Goal: Information Seeking & Learning: Check status

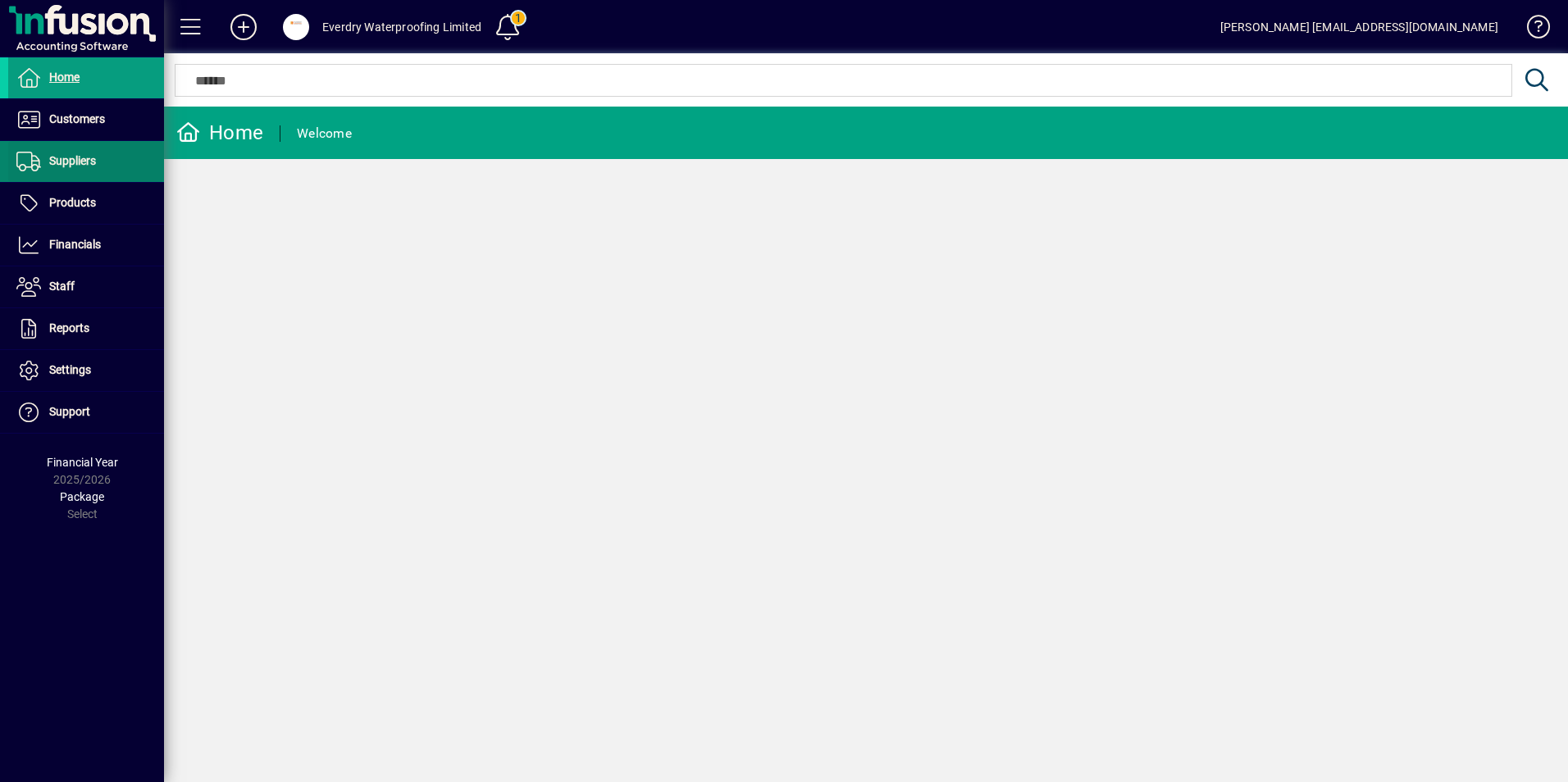
click at [88, 161] on span "Suppliers" at bounding box center [72, 161] width 47 height 14
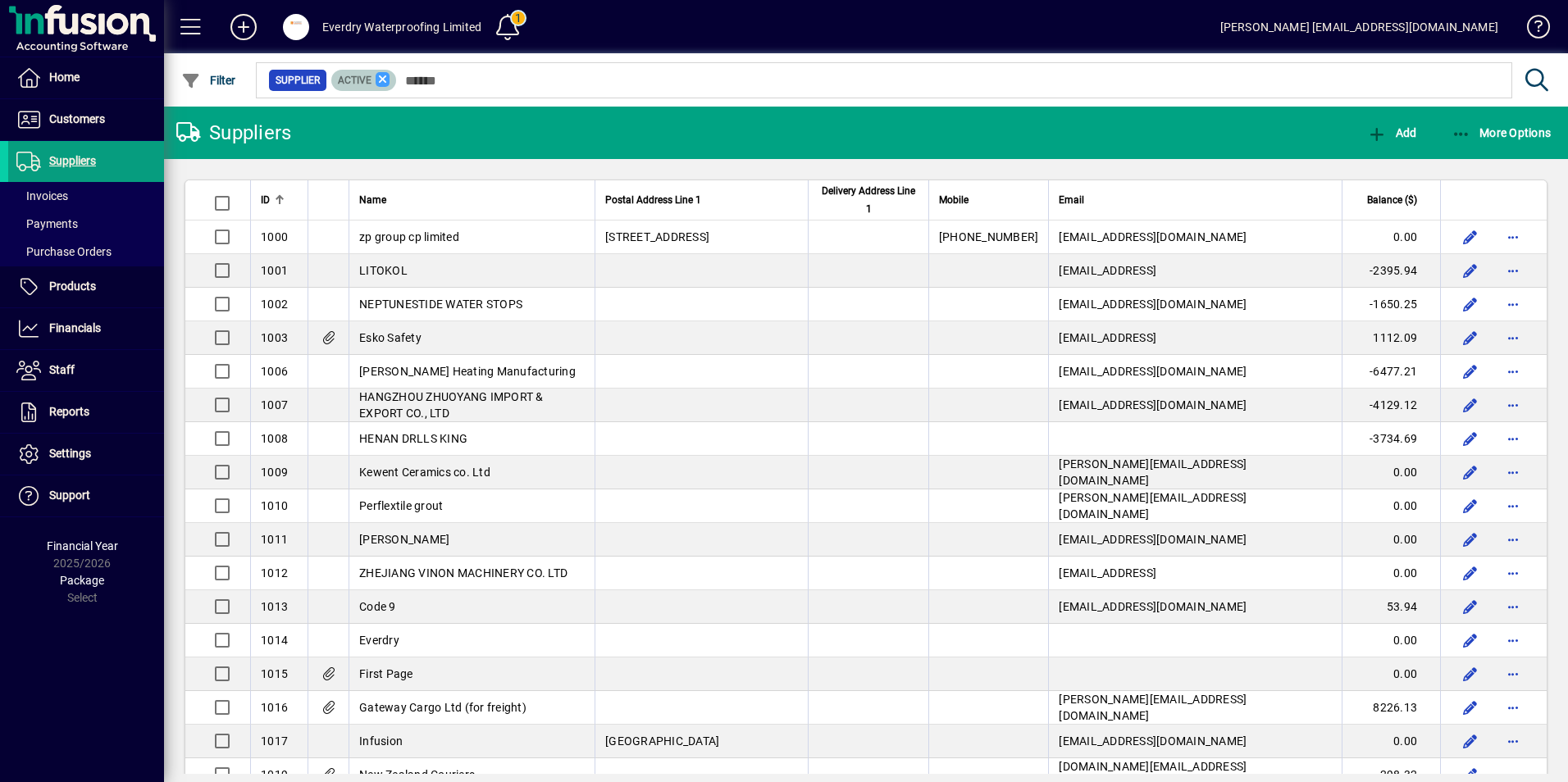
click at [380, 85] on icon at bounding box center [383, 79] width 14 height 14
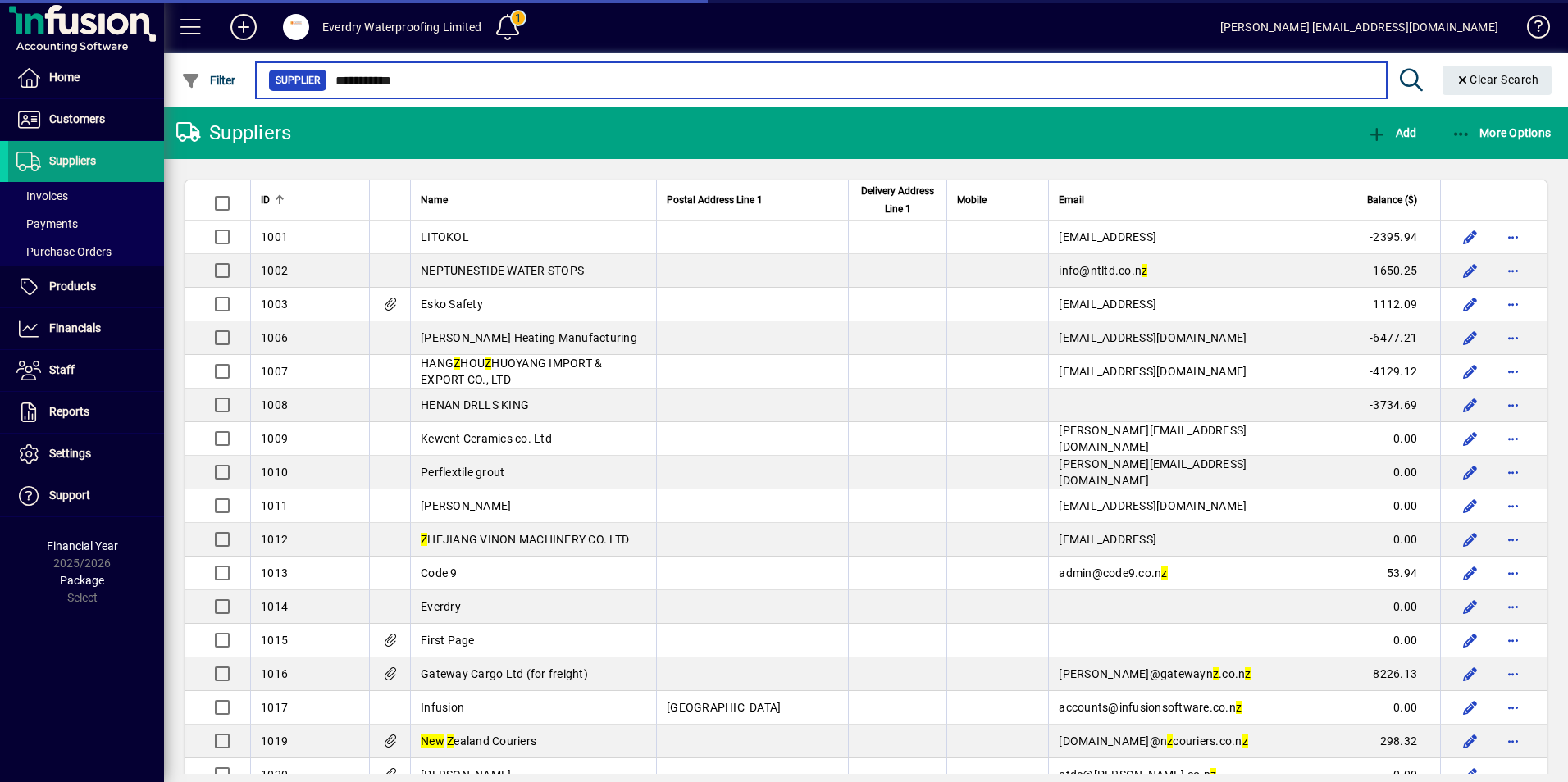
type input "**********"
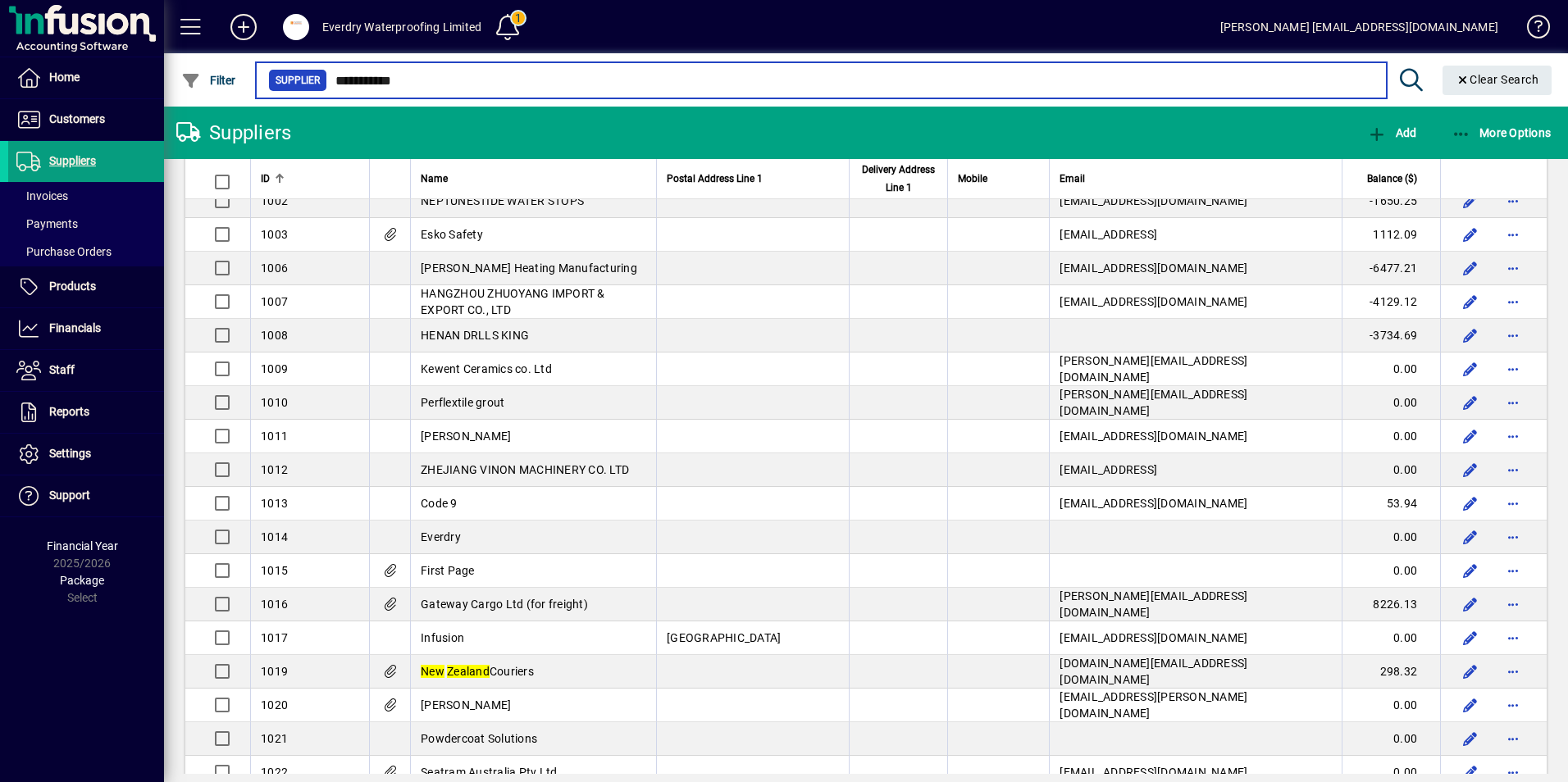
scroll to position [164, 0]
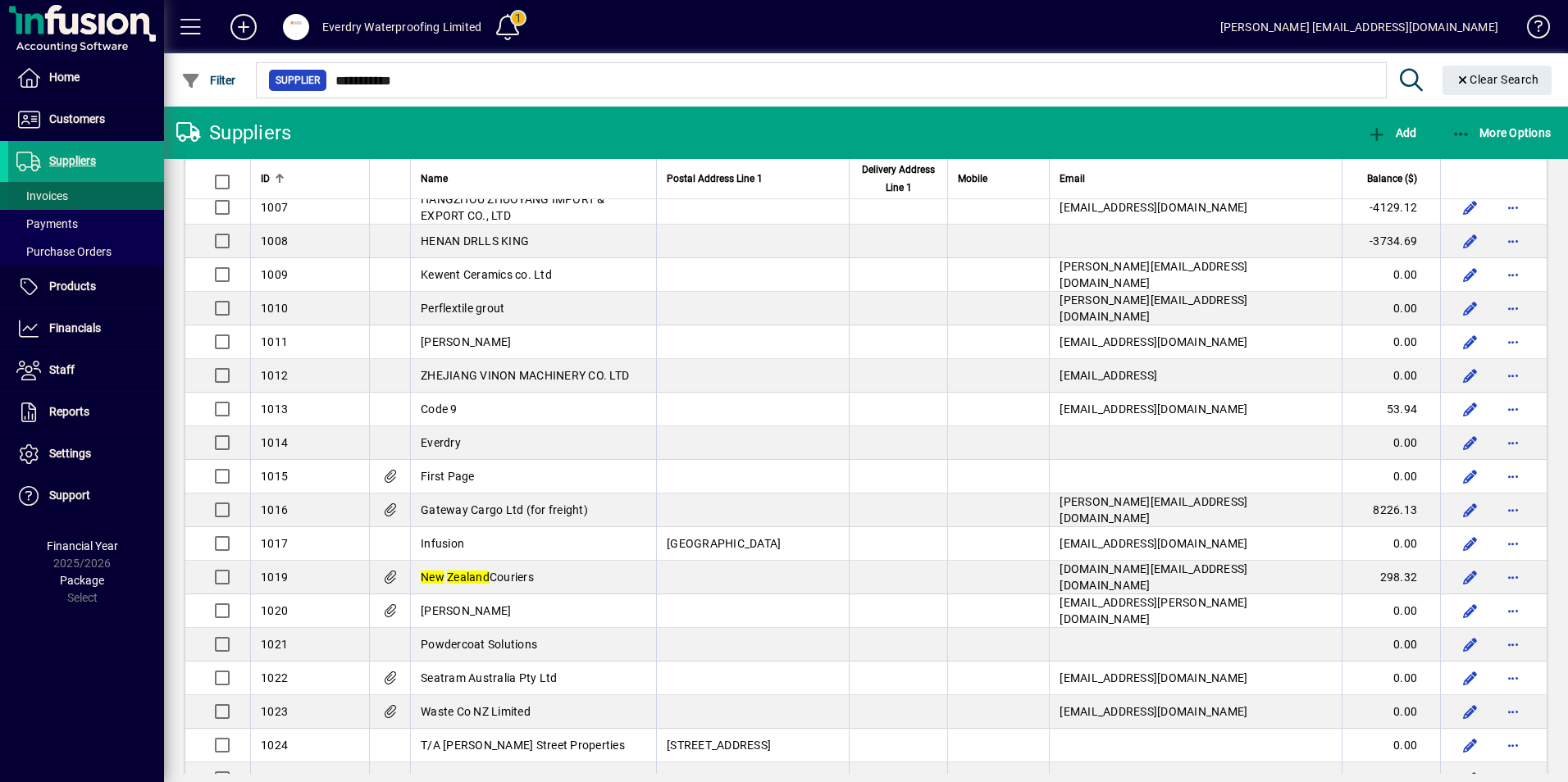
click at [94, 190] on span at bounding box center [86, 196] width 156 height 40
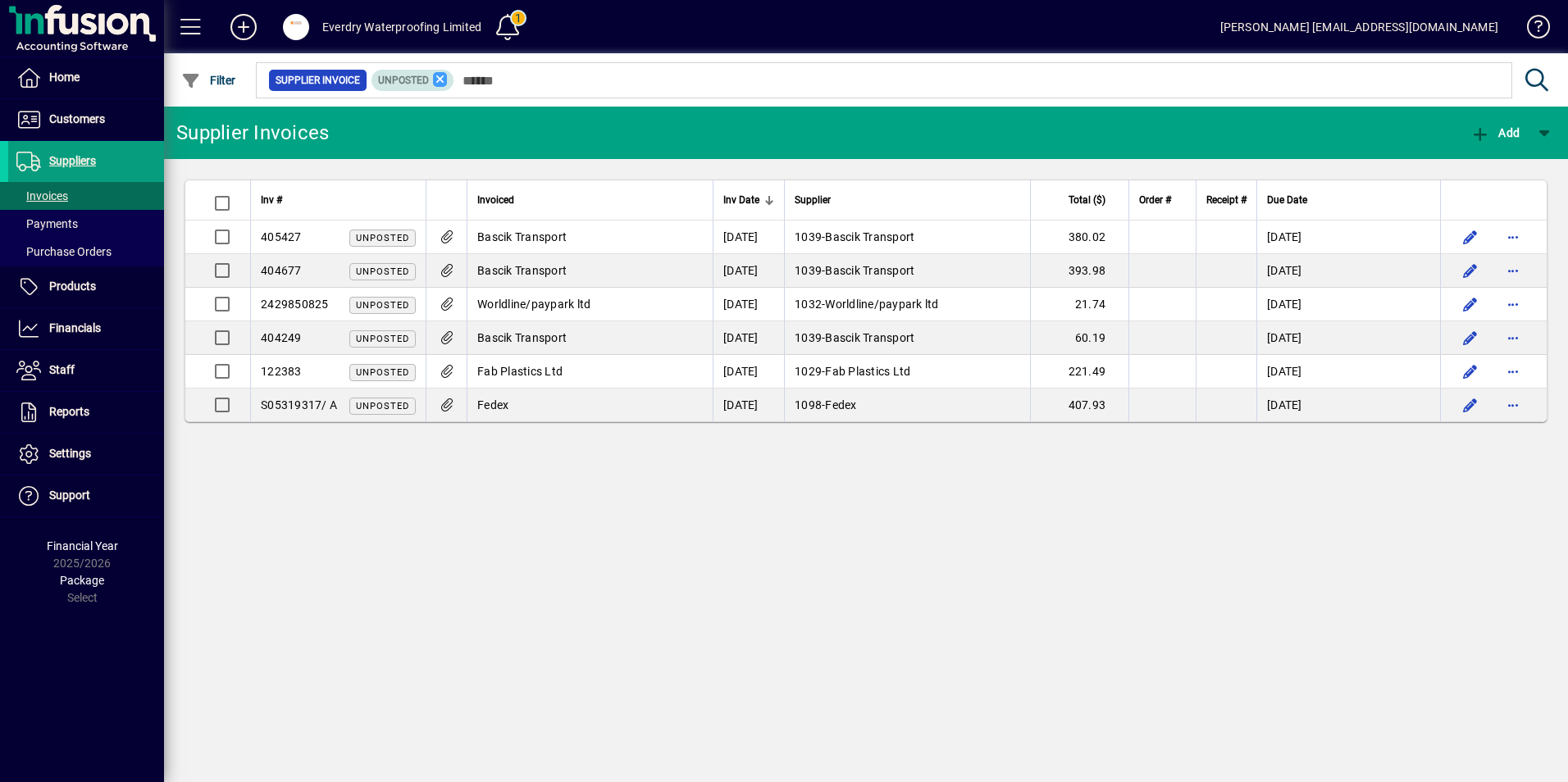
click at [433, 82] on icon at bounding box center [441, 79] width 14 height 14
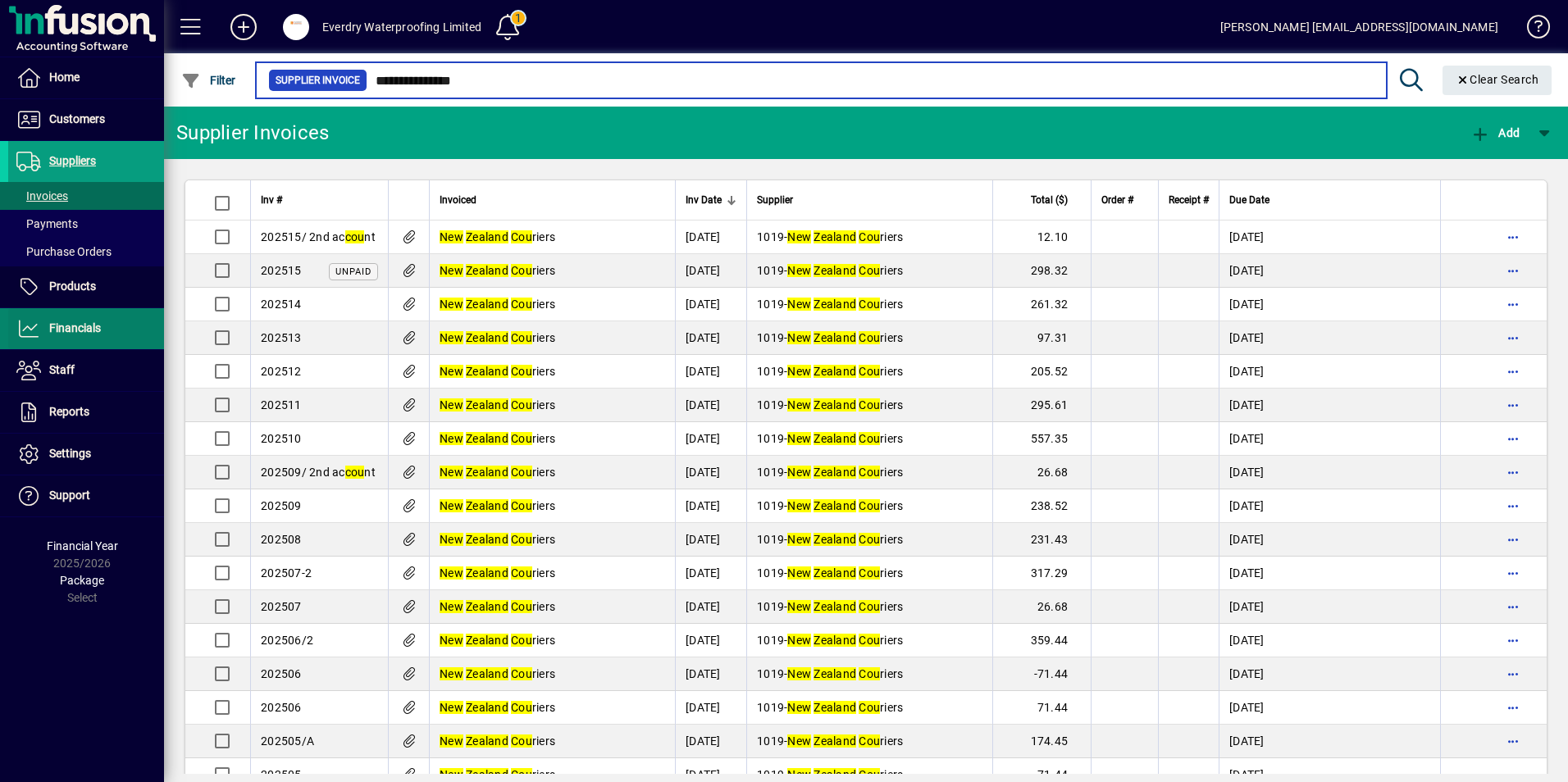
type input "**********"
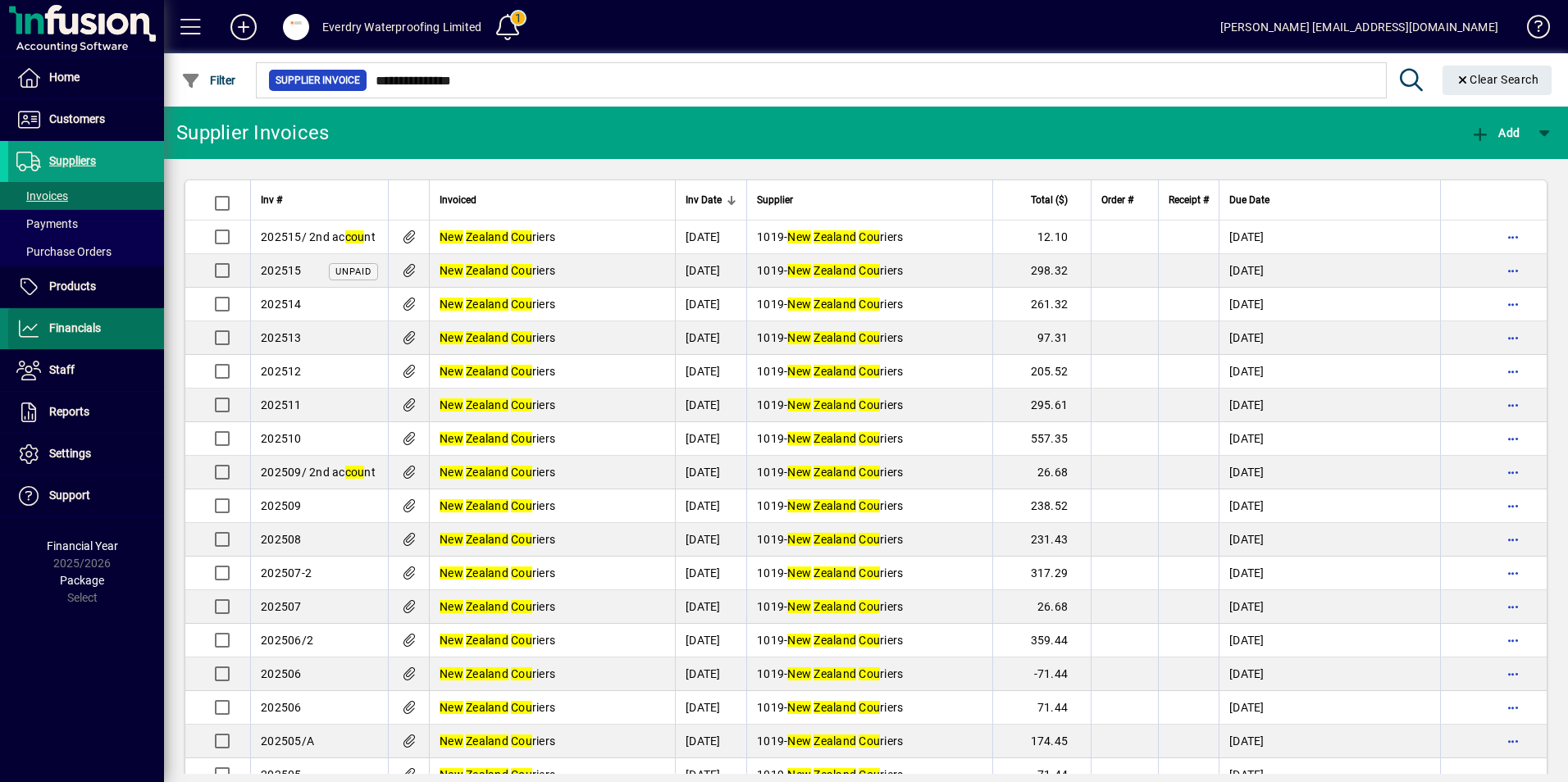
click at [75, 322] on span "Financials" at bounding box center [74, 328] width 51 height 14
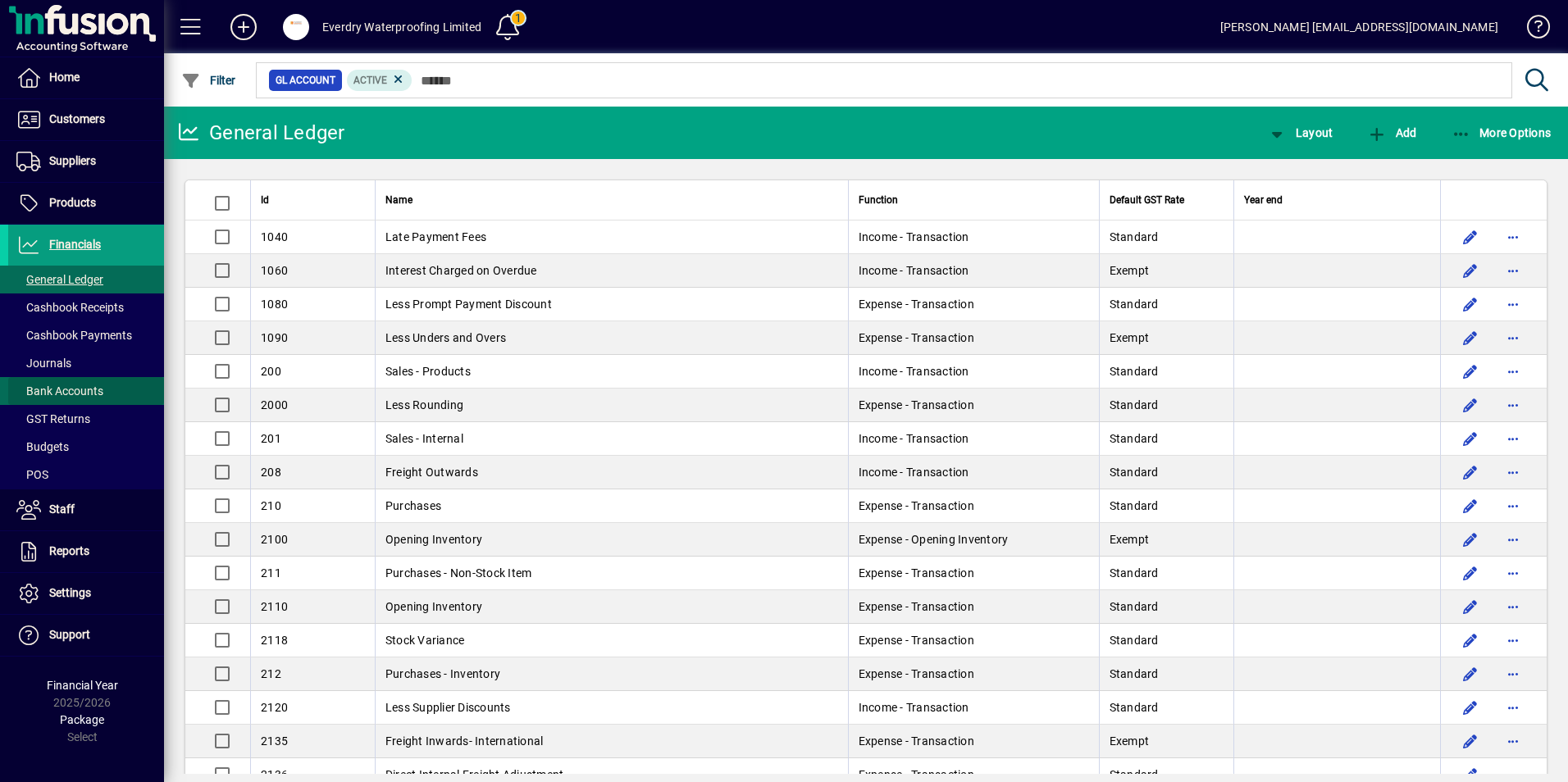
click at [60, 391] on span "Bank Accounts" at bounding box center [60, 391] width 87 height 14
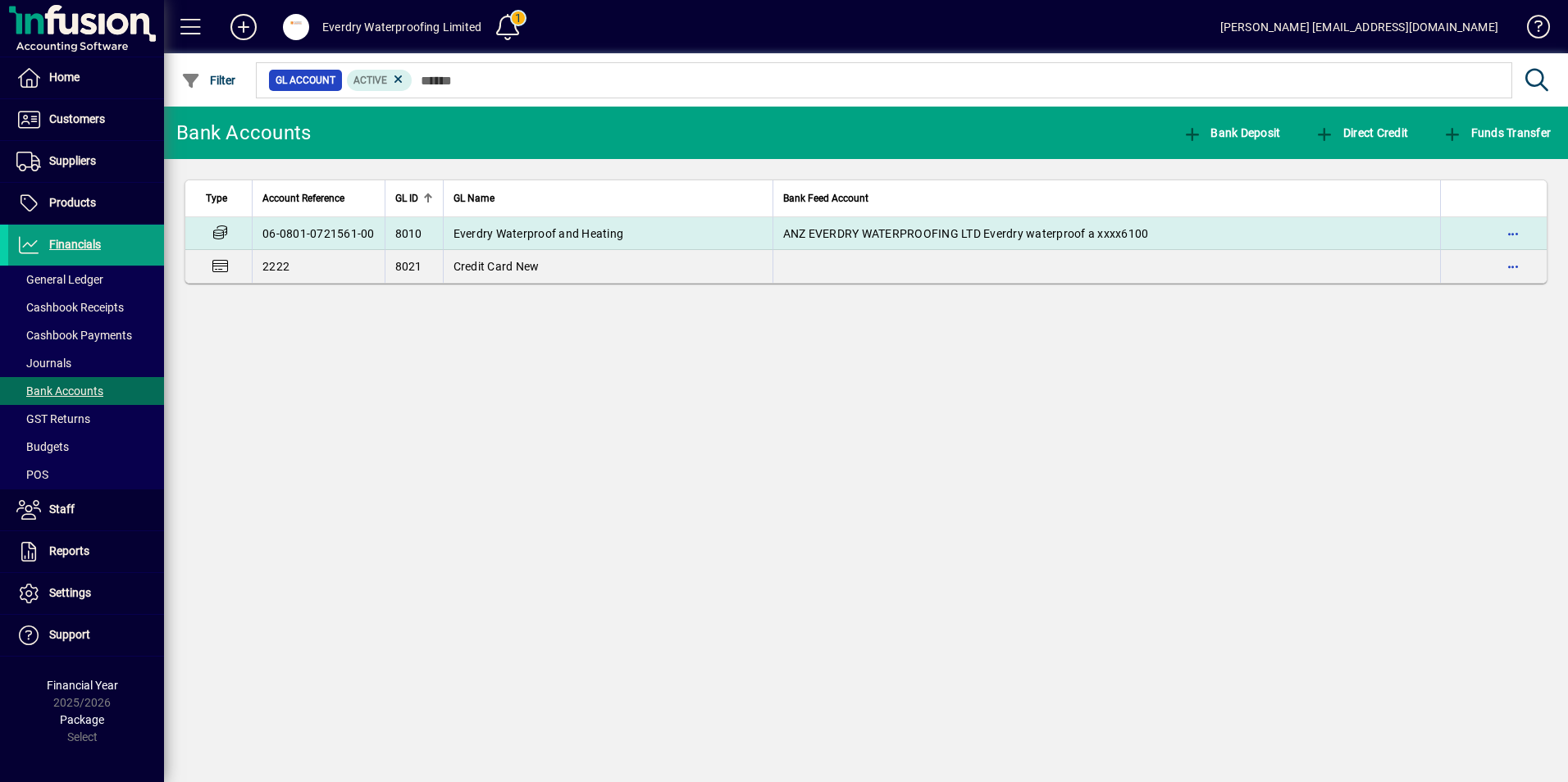
click at [503, 236] on span "Everdry Waterproof and Heating" at bounding box center [538, 234] width 171 height 14
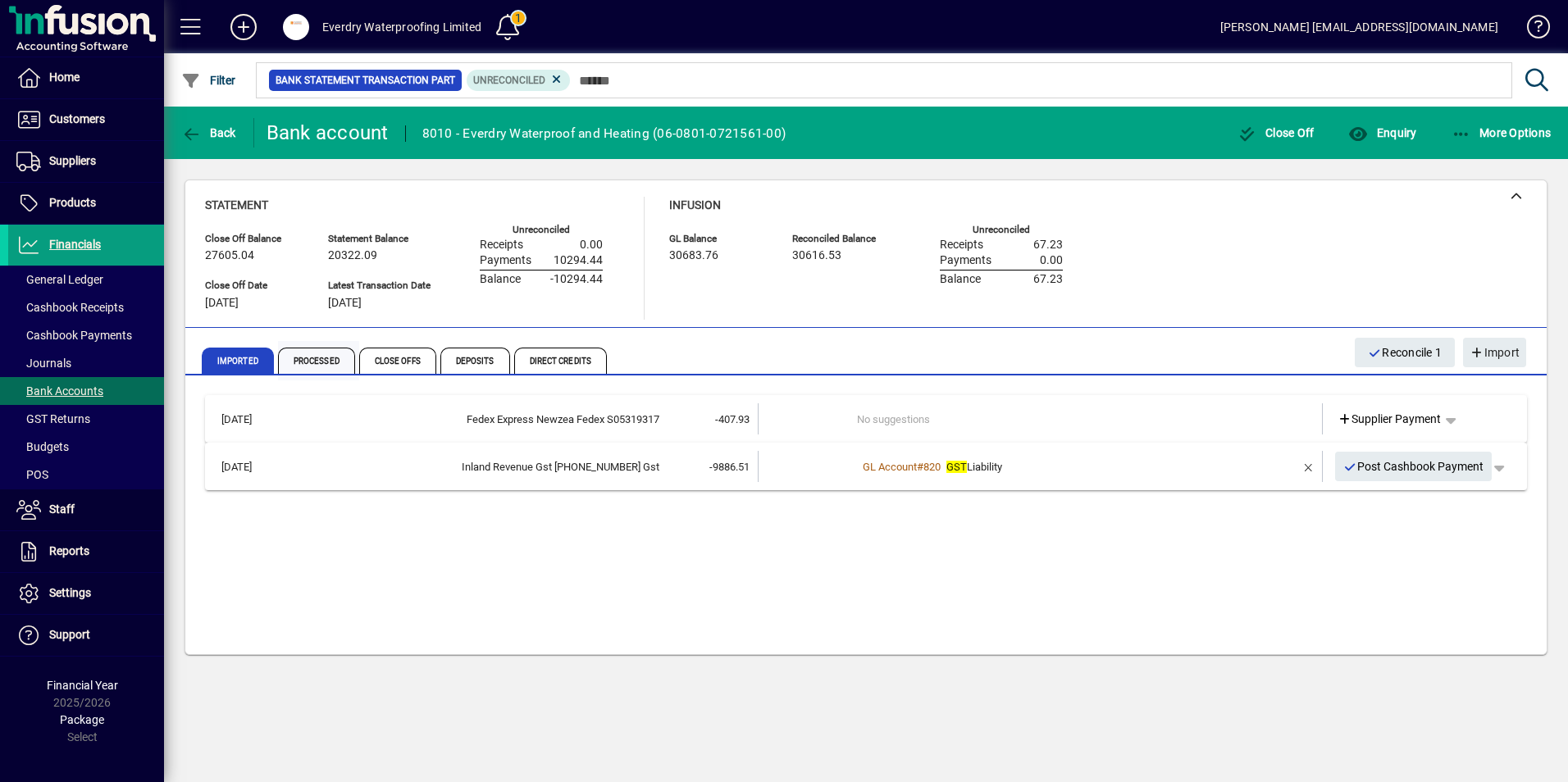
click at [292, 354] on span "Processed" at bounding box center [316, 360] width 77 height 26
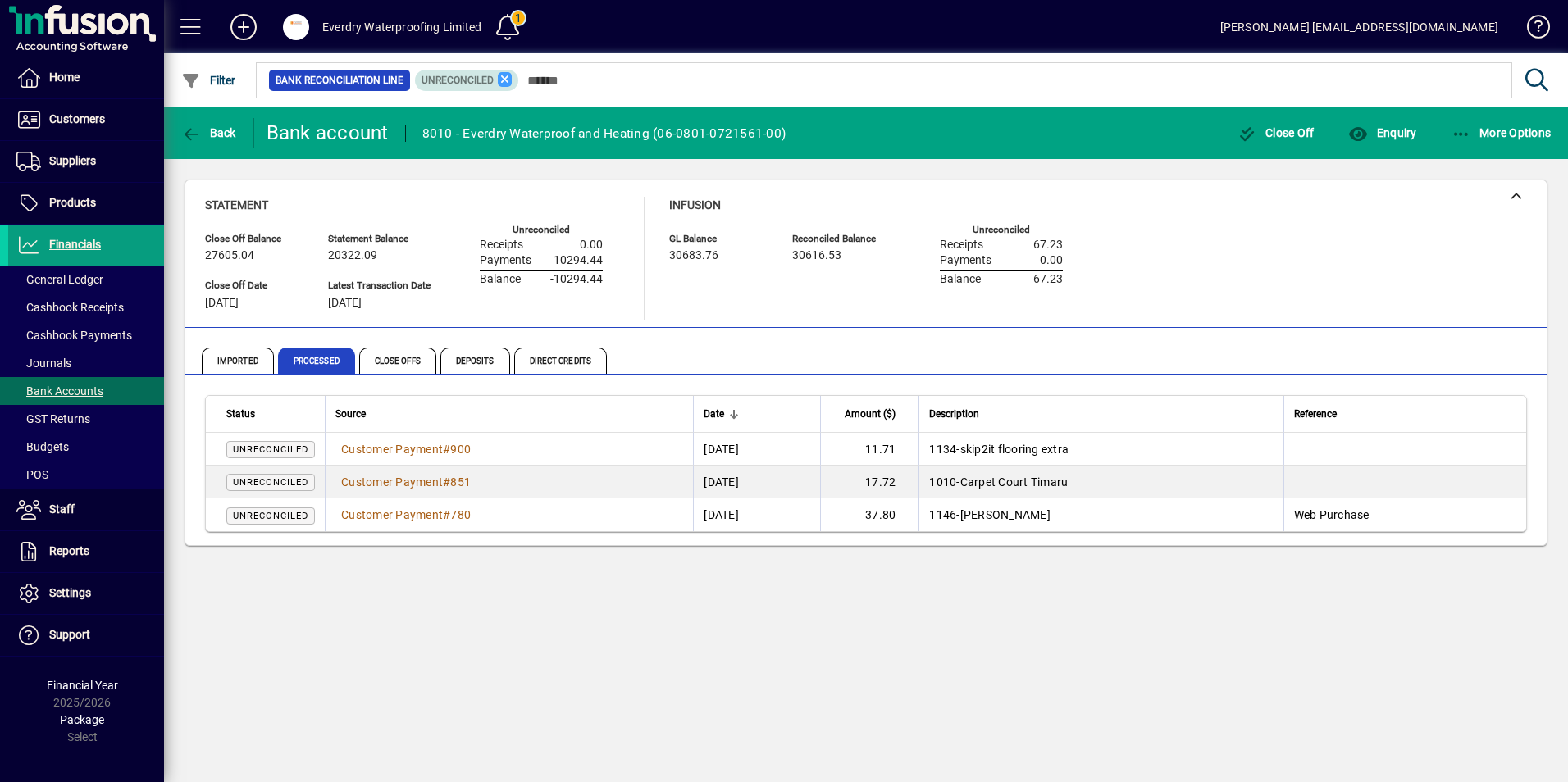
click at [505, 77] on icon at bounding box center [505, 79] width 14 height 14
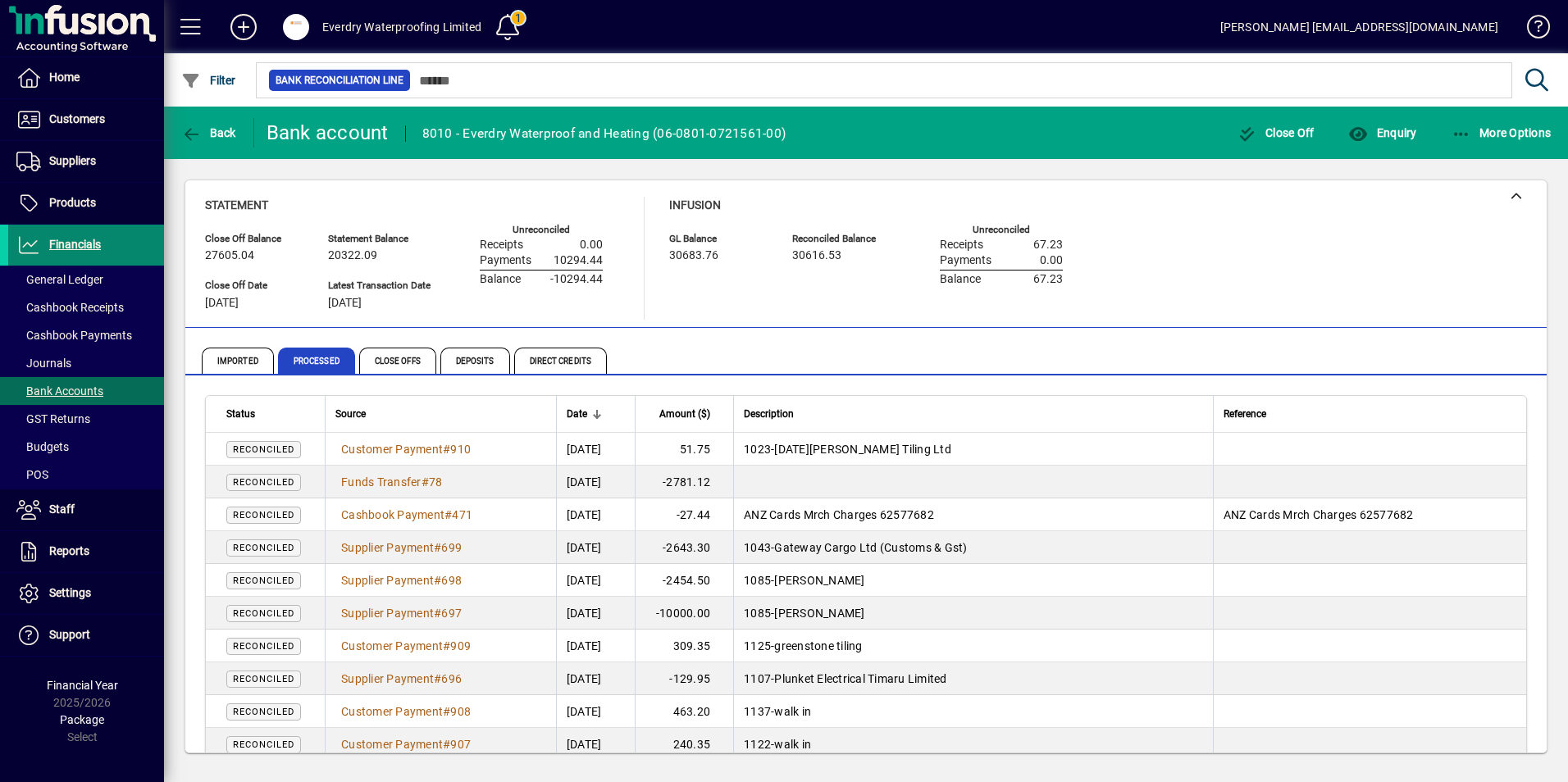
click at [42, 244] on span "Financials" at bounding box center [54, 246] width 93 height 20
